Goal: Navigation & Orientation: Find specific page/section

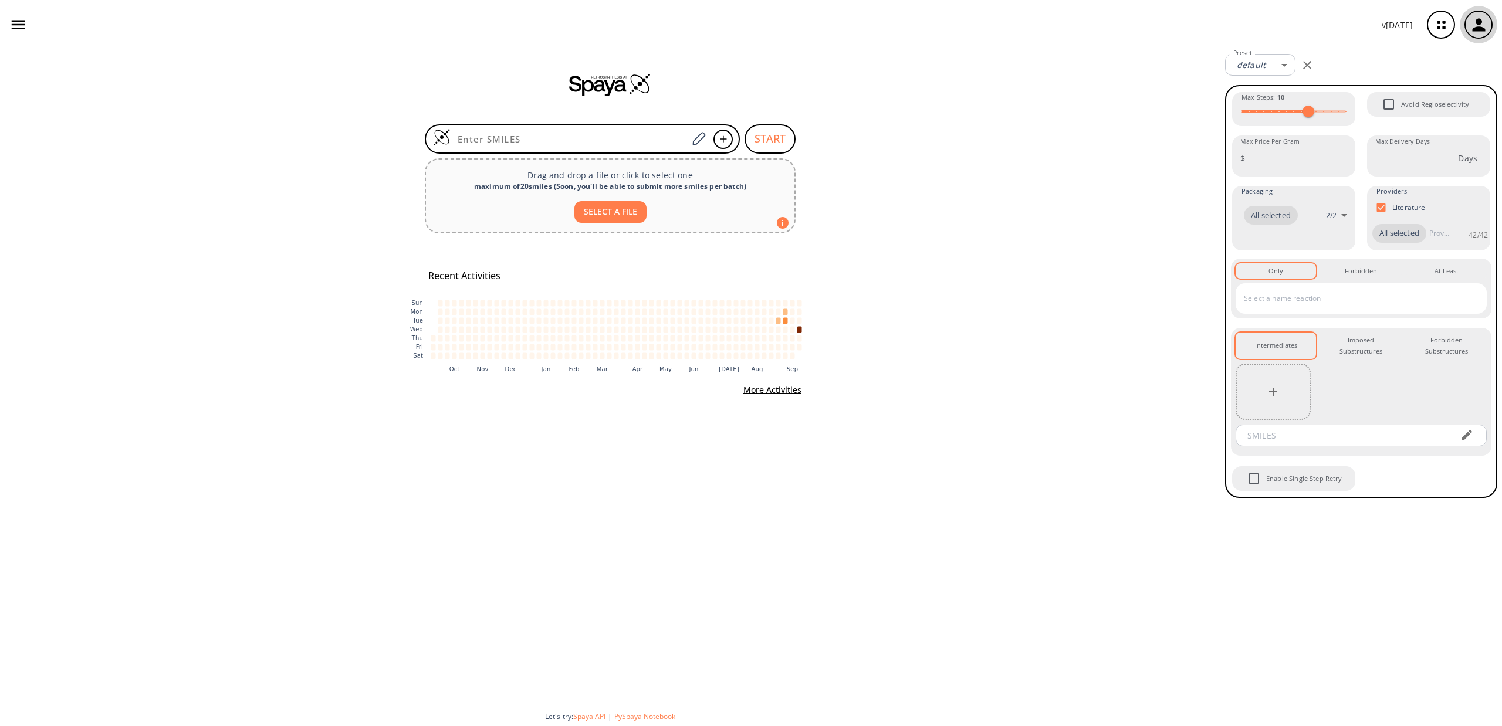
click at [1481, 35] on div "button" at bounding box center [1479, 25] width 26 height 26
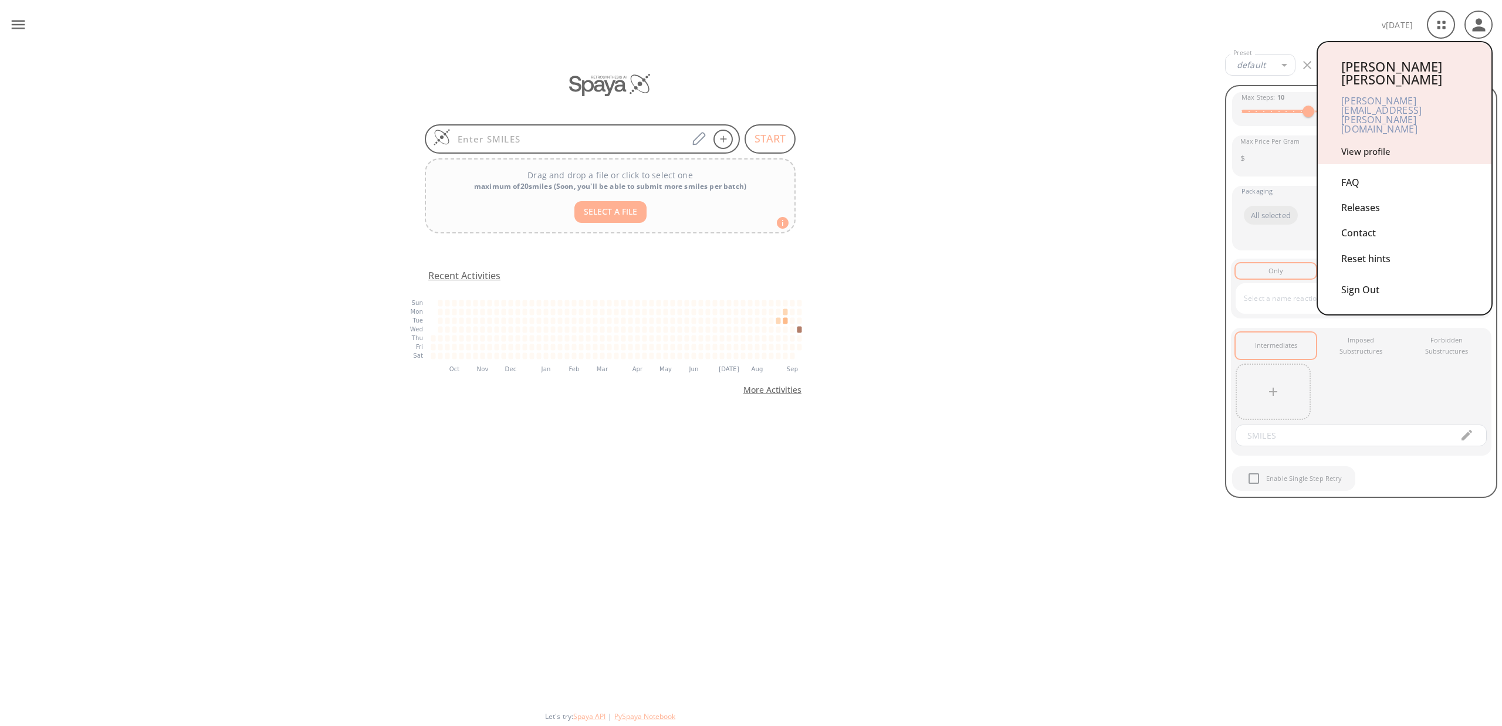
click at [1367, 146] on link "View profile" at bounding box center [1365, 152] width 49 height 12
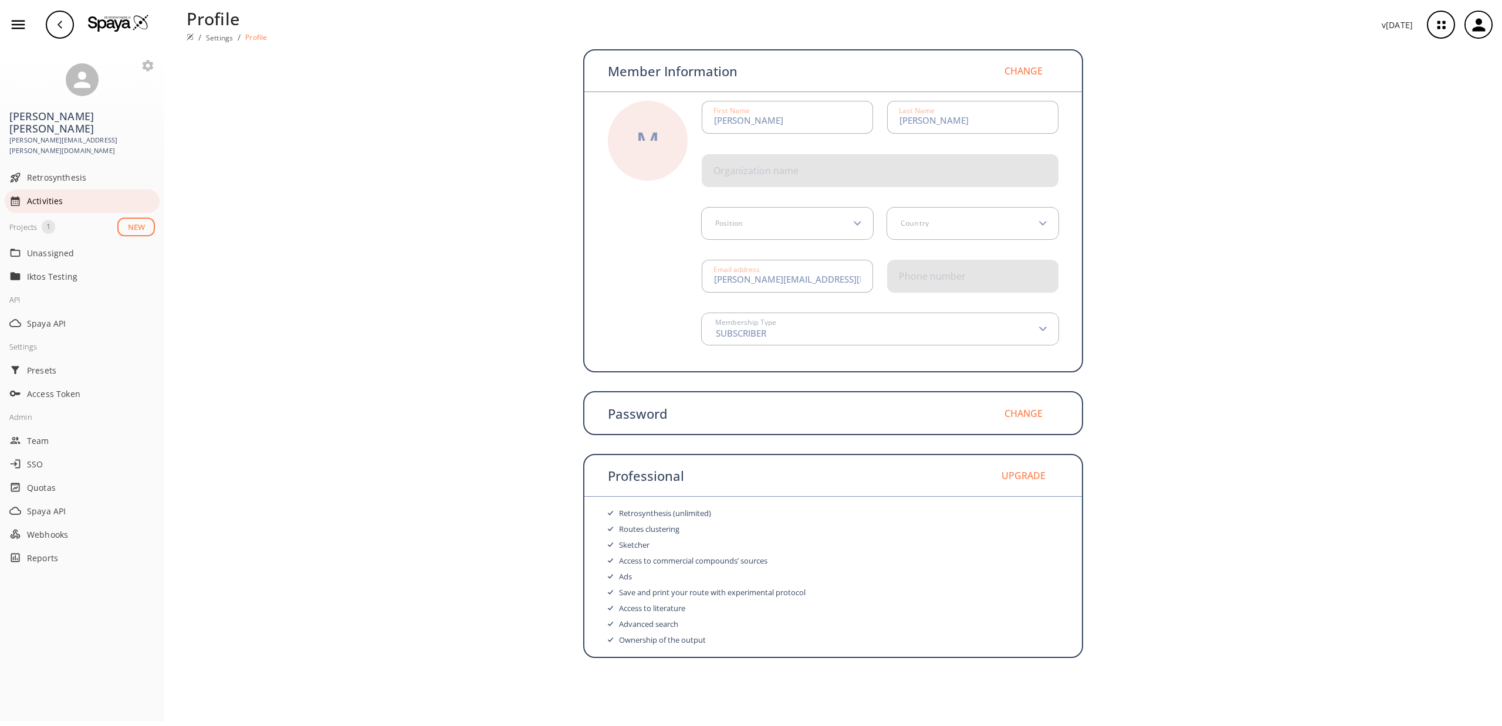
click at [50, 195] on span "Activities" at bounding box center [91, 201] width 128 height 12
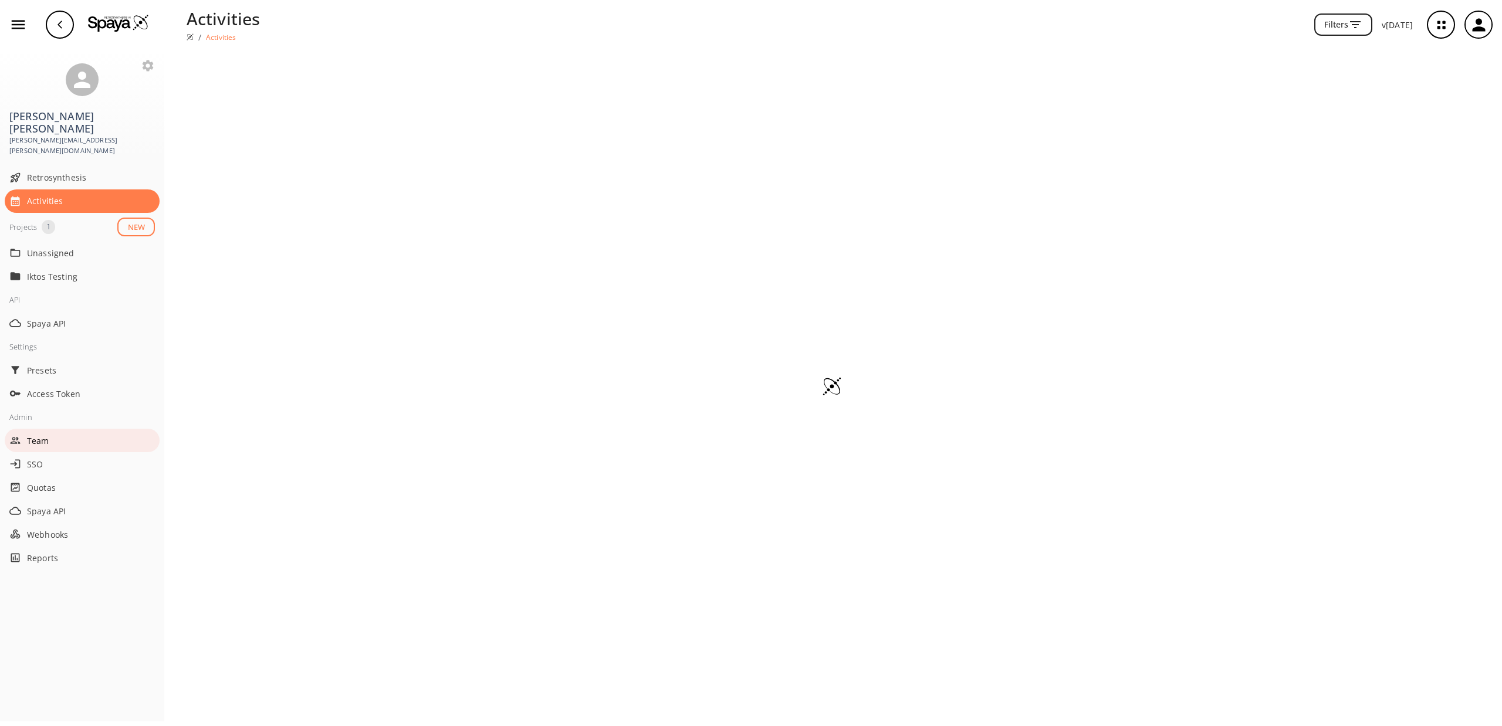
click at [46, 435] on span "Team" at bounding box center [91, 441] width 128 height 12
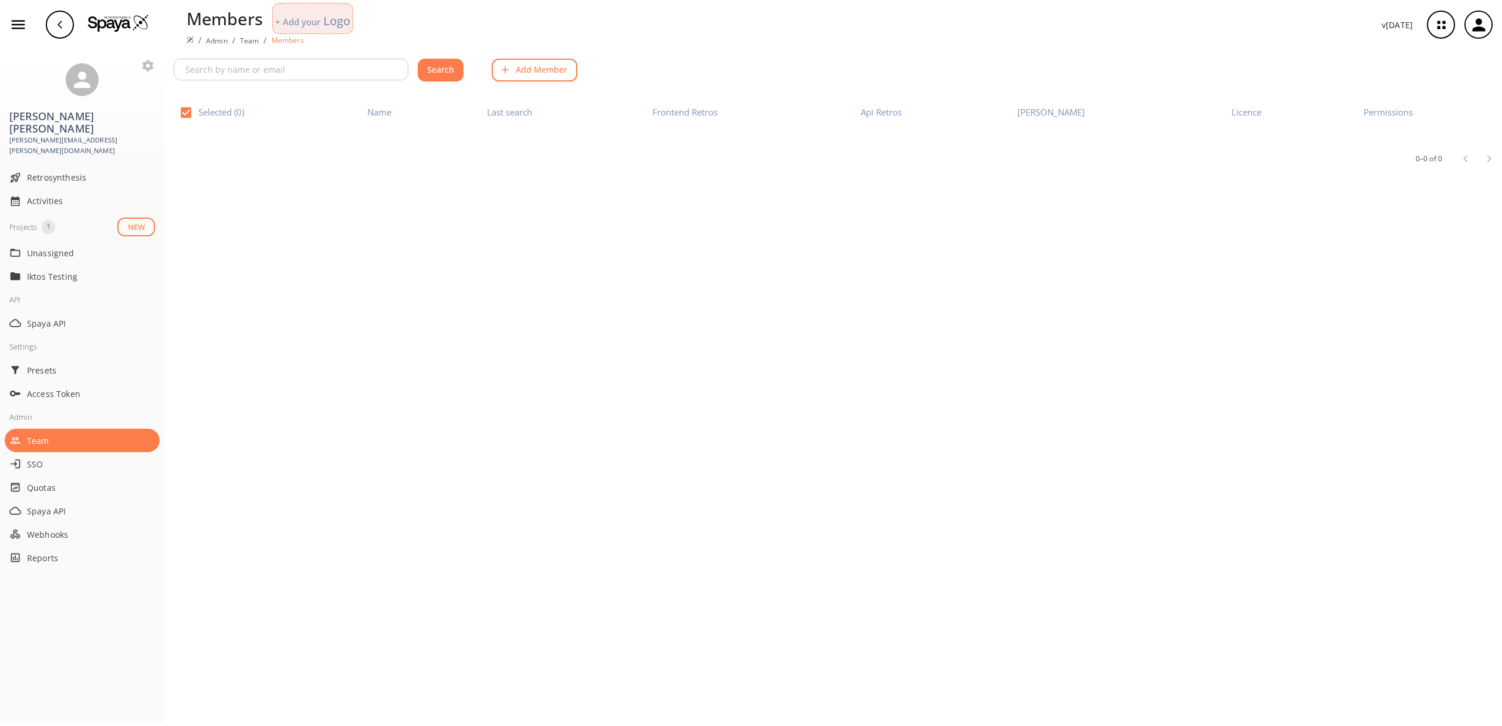
checkbox input "false"
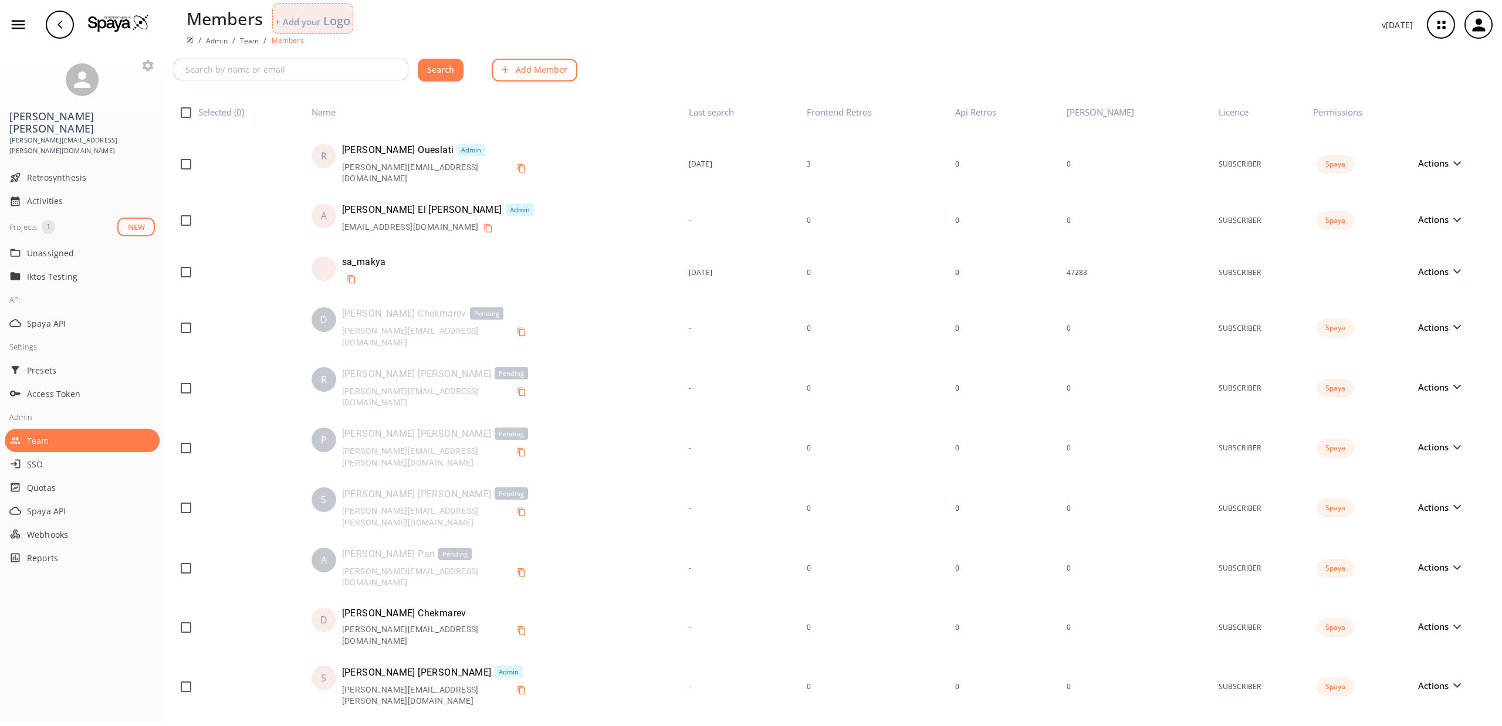
click at [110, 16] on img at bounding box center [118, 23] width 61 height 18
